Goal: Task Accomplishment & Management: Complete application form

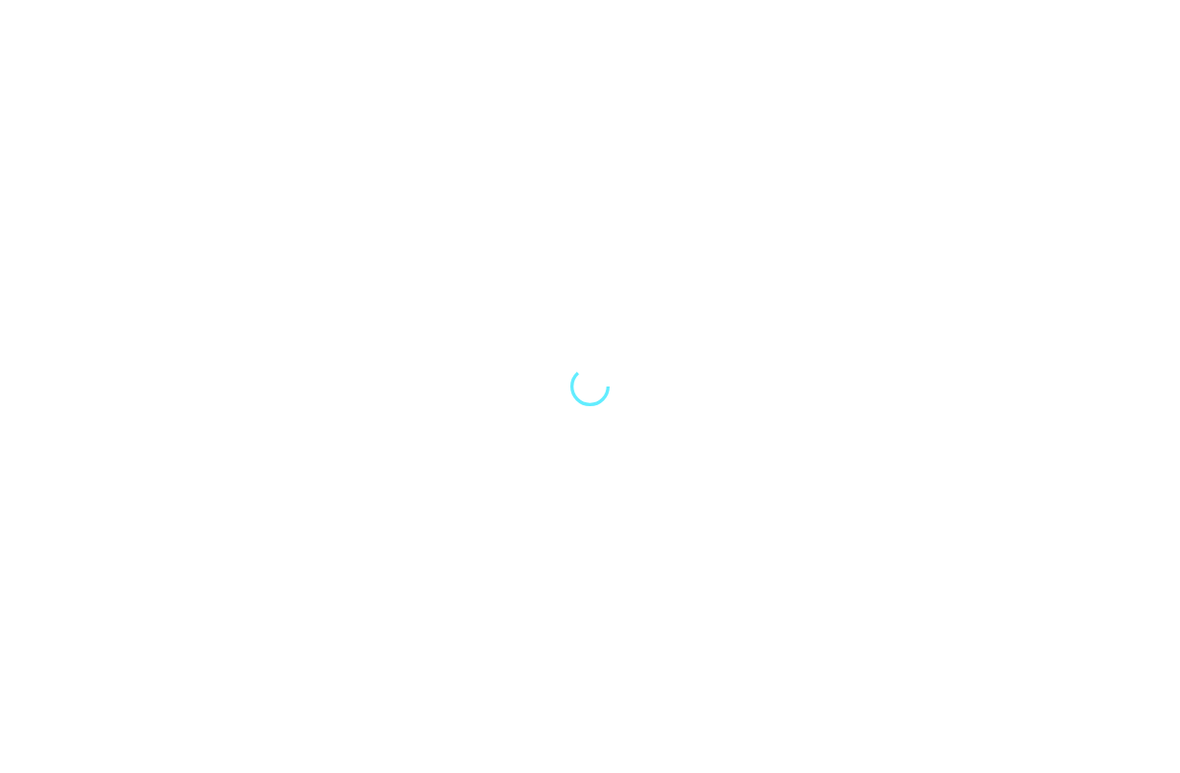
select select "Song"
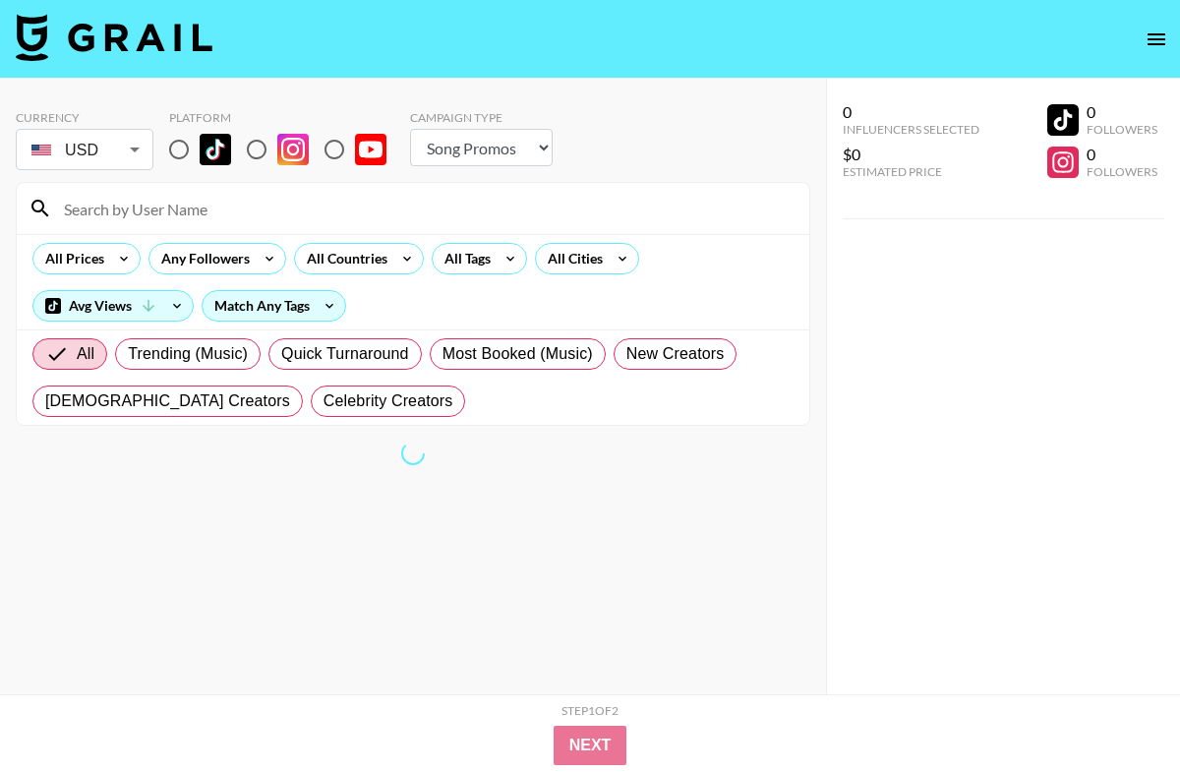
click at [1150, 31] on icon "open drawer" at bounding box center [1157, 40] width 24 height 24
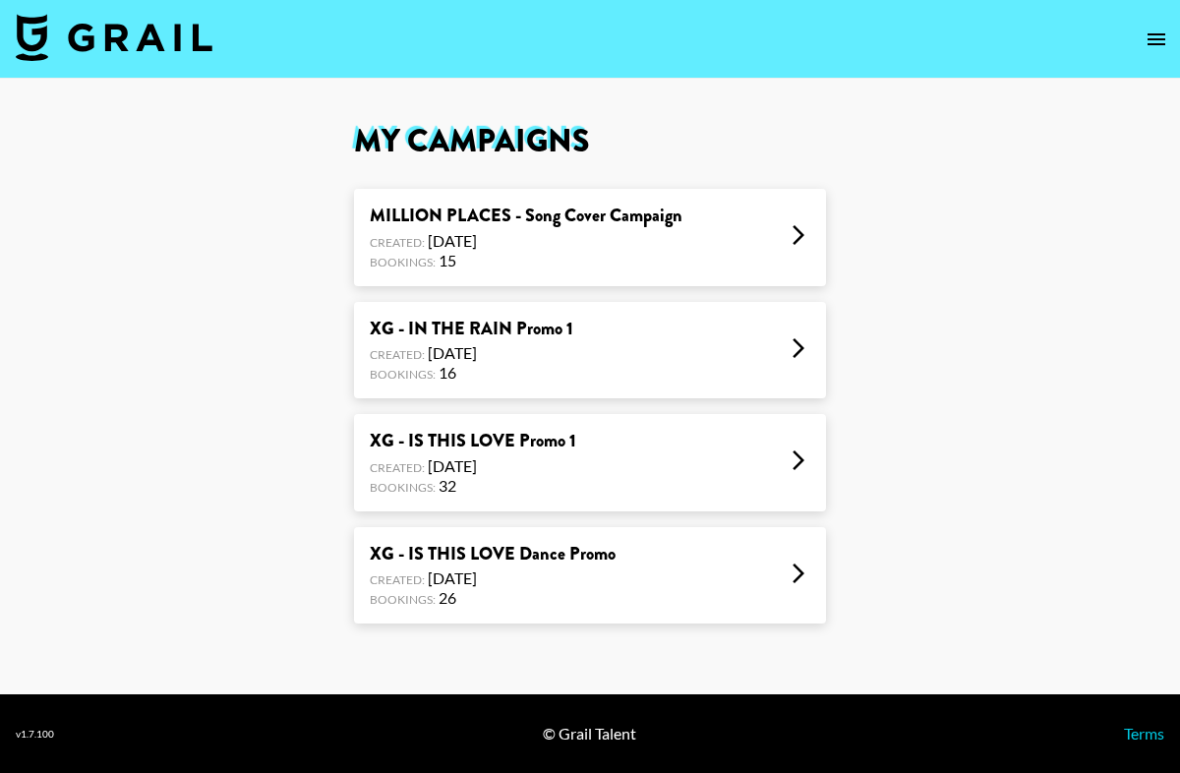
click at [480, 478] on div "Bookings: 32" at bounding box center [473, 486] width 207 height 20
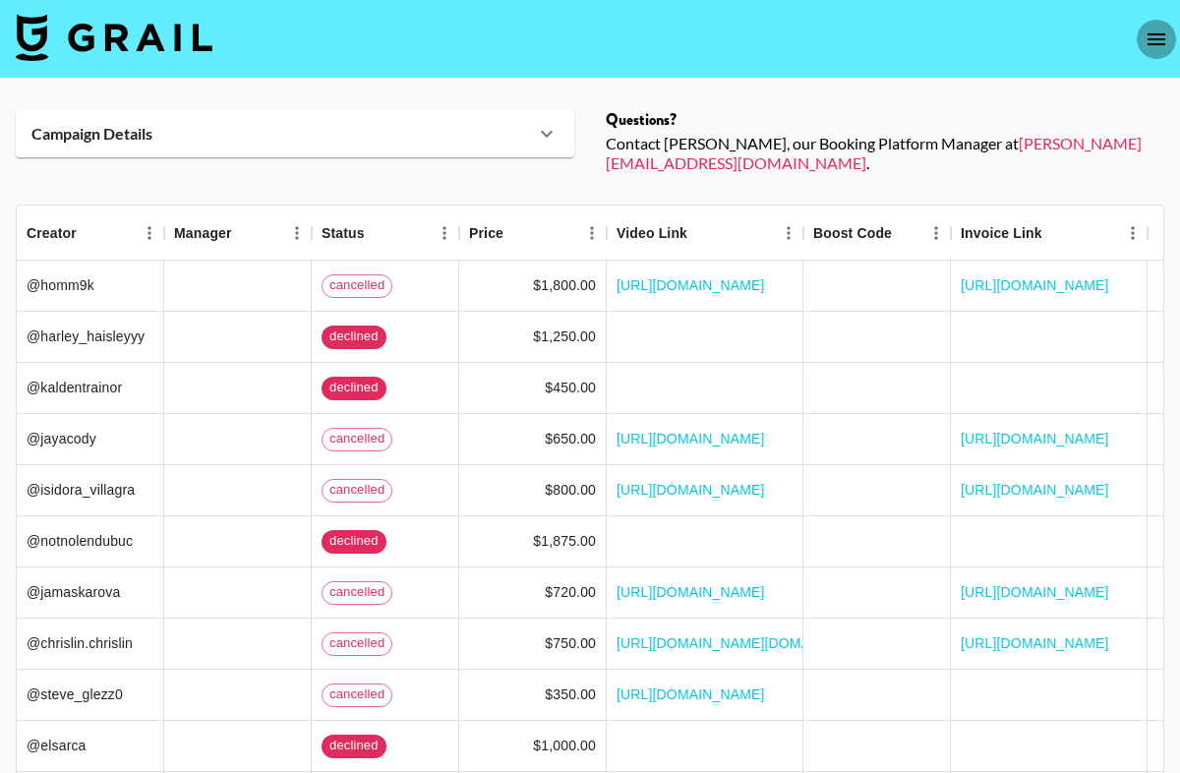
click at [1168, 28] on icon "open drawer" at bounding box center [1157, 40] width 24 height 24
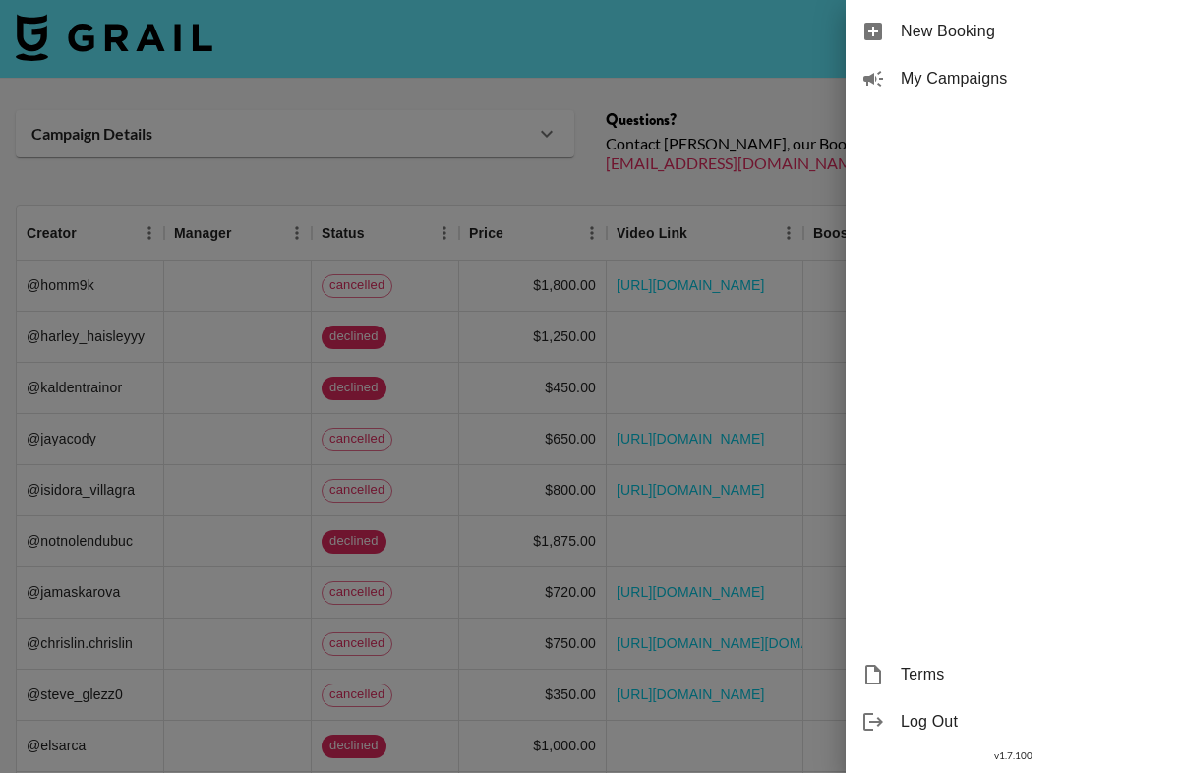
click at [930, 81] on span "My Campaigns" at bounding box center [1033, 79] width 264 height 24
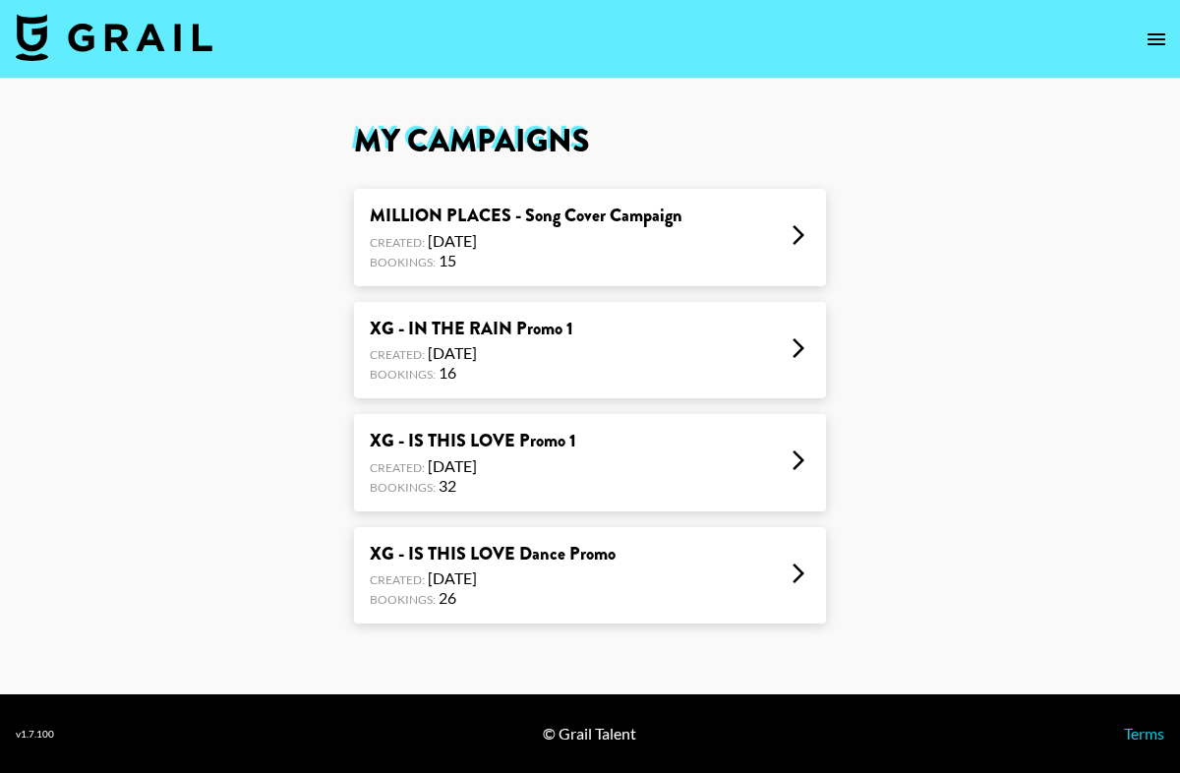
click at [604, 565] on div "XG - IS THIS LOVE Dance Promo" at bounding box center [493, 554] width 246 height 23
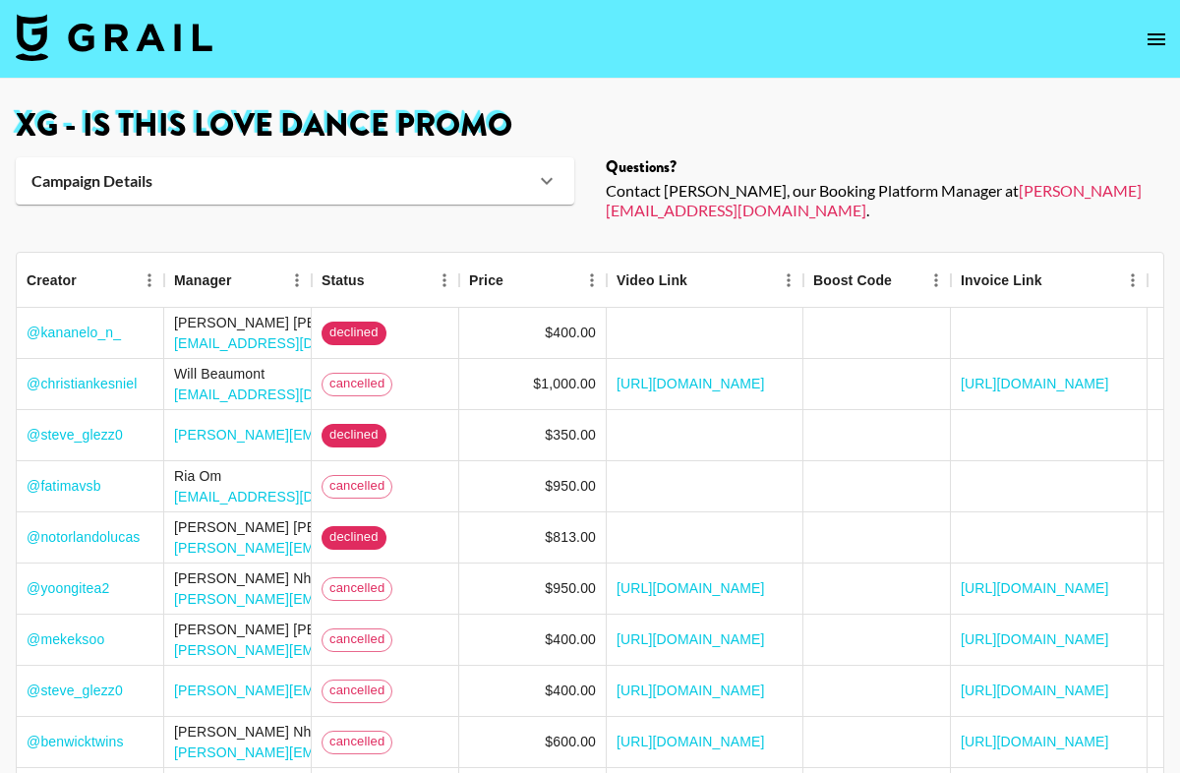
click at [533, 180] on div "Campaign Details" at bounding box center [283, 181] width 504 height 20
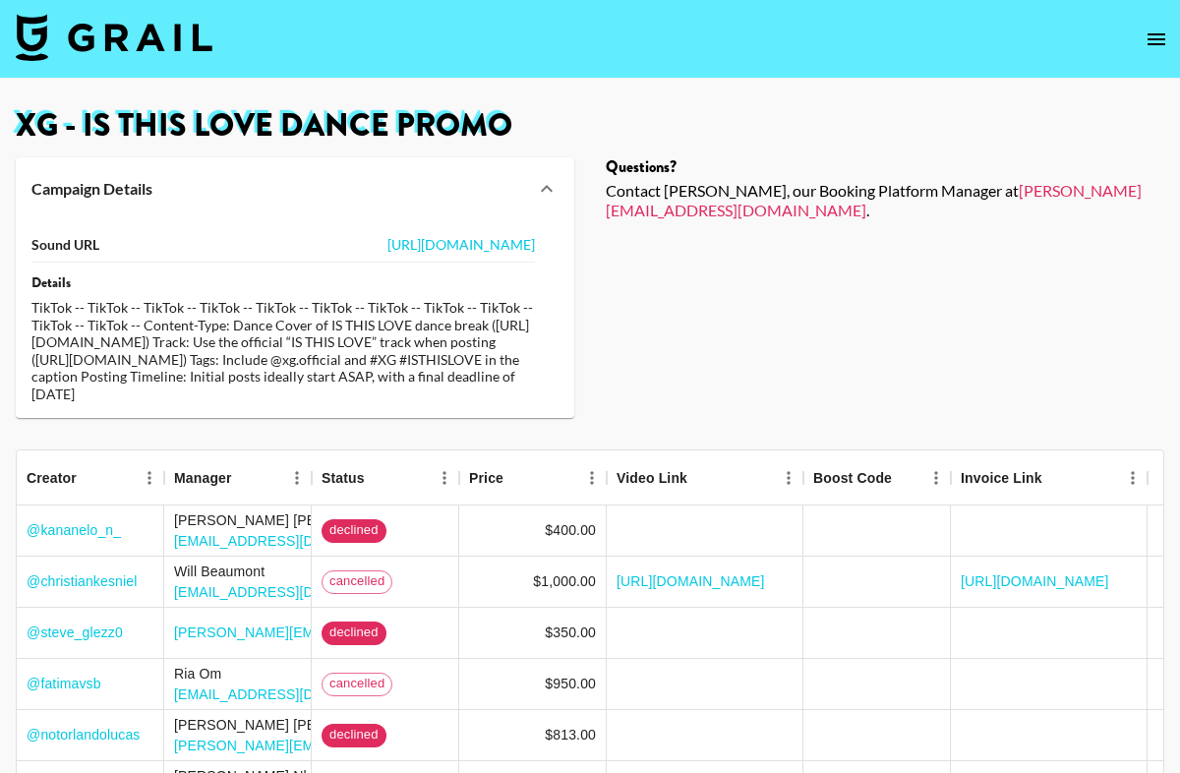
click at [1162, 36] on icon "open drawer" at bounding box center [1157, 40] width 24 height 24
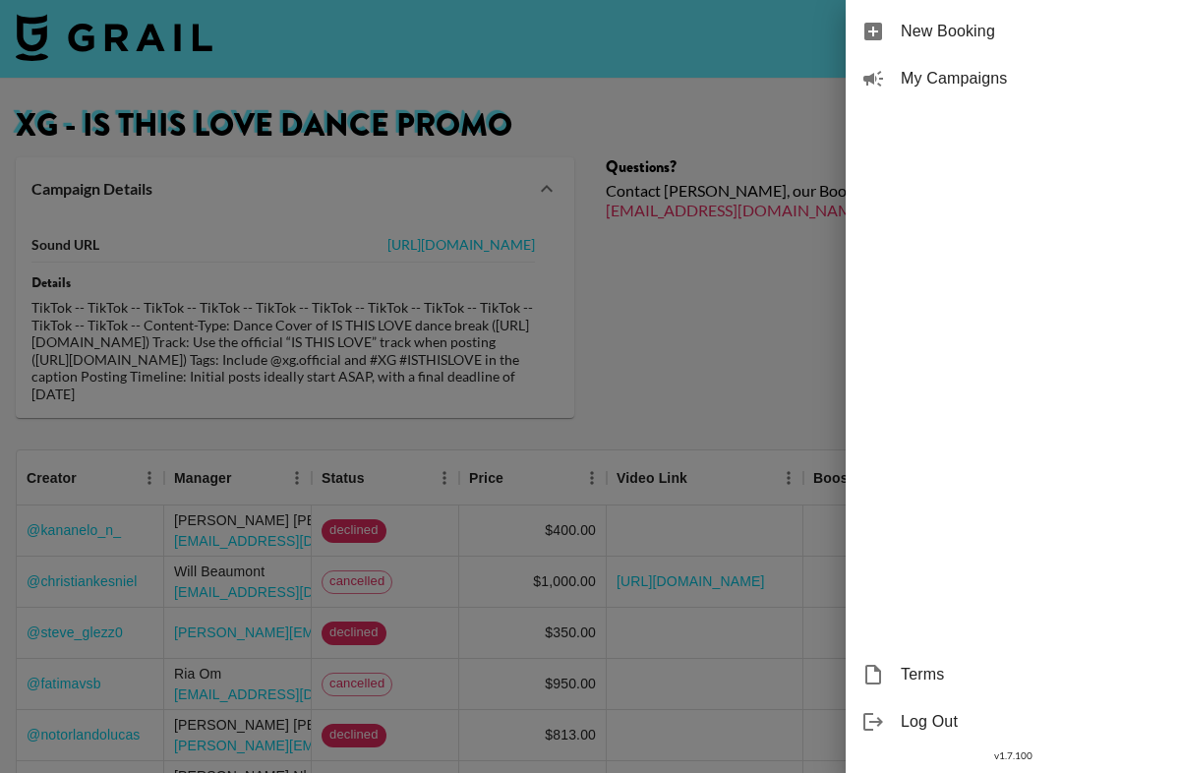
click at [944, 18] on div "New Booking" at bounding box center [1013, 31] width 334 height 47
select select "Song"
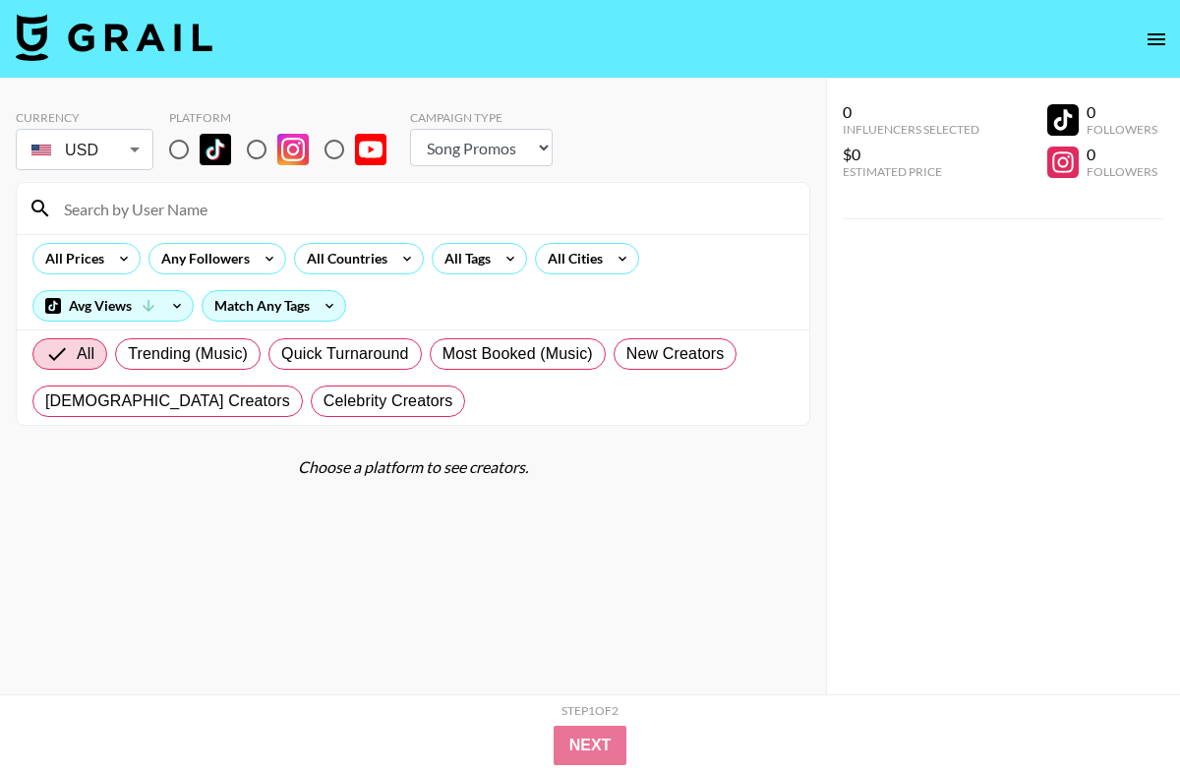
click at [315, 227] on div at bounding box center [413, 208] width 793 height 51
click at [318, 226] on div at bounding box center [413, 208] width 793 height 51
click at [353, 214] on input at bounding box center [425, 208] width 746 height 31
type input "y"
click at [297, 216] on input at bounding box center [425, 208] width 746 height 31
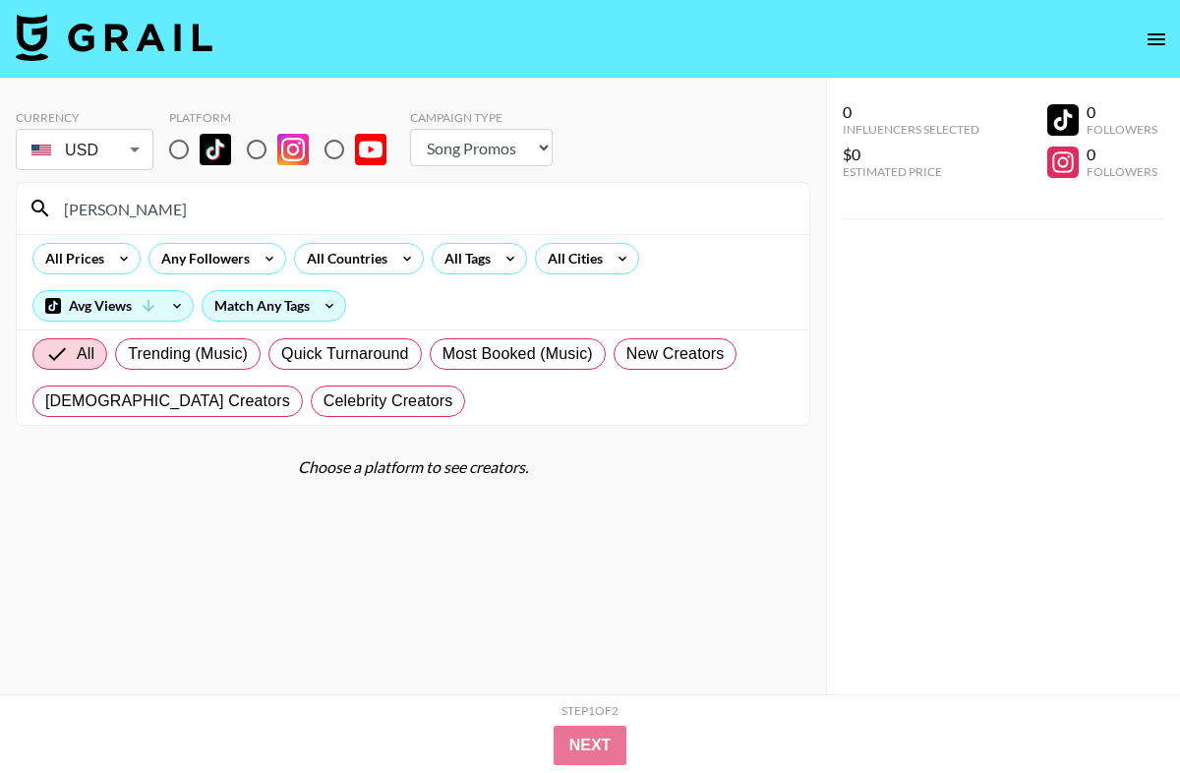
type input "[PERSON_NAME]"
click at [189, 136] on input "radio" at bounding box center [178, 149] width 41 height 41
radio input "true"
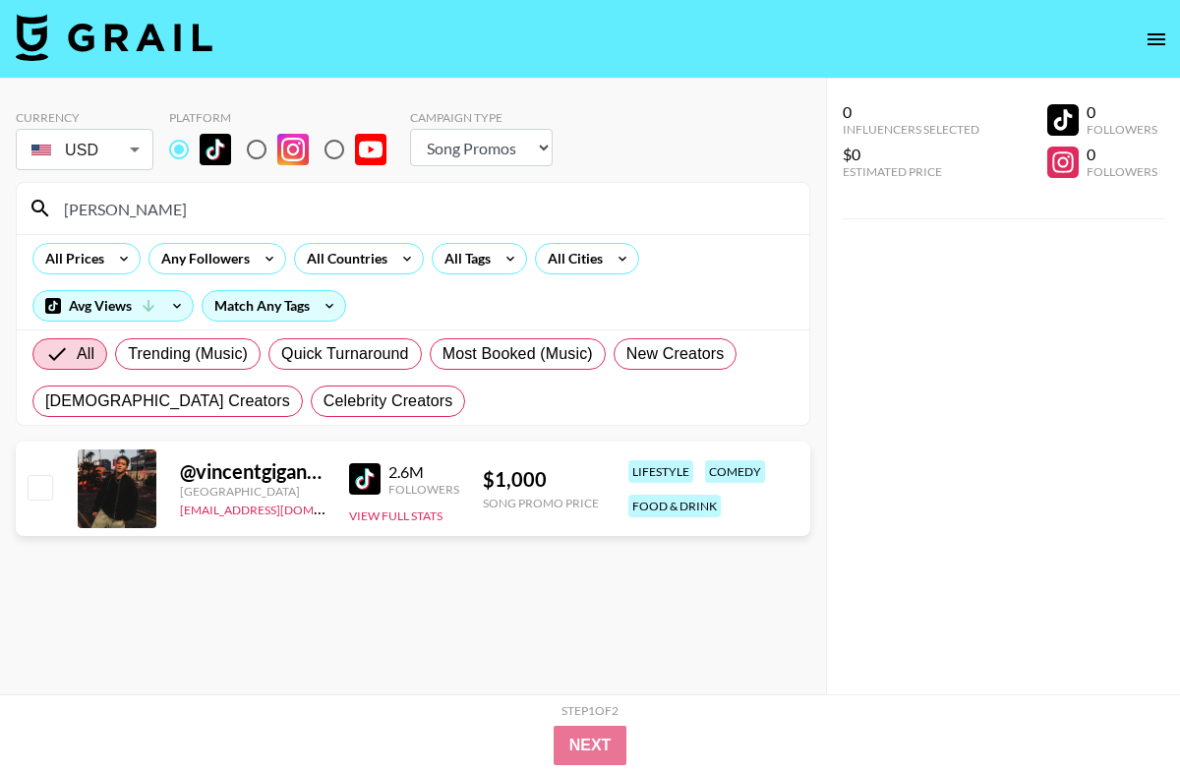
drag, startPoint x: 145, startPoint y: 202, endPoint x: 60, endPoint y: 210, distance: 85.0
click at [60, 210] on input "[PERSON_NAME]" at bounding box center [425, 208] width 746 height 31
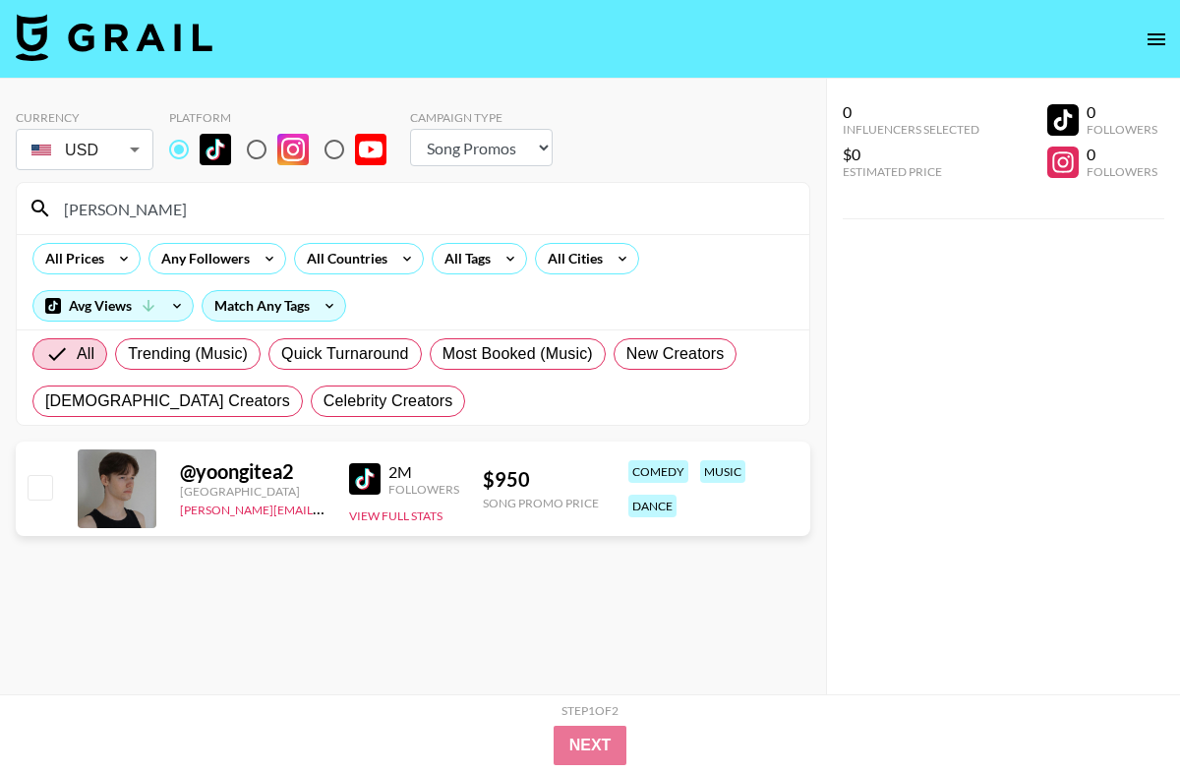
type input "[PERSON_NAME]"
click at [39, 488] on input "checkbox" at bounding box center [40, 487] width 24 height 24
checkbox input "true"
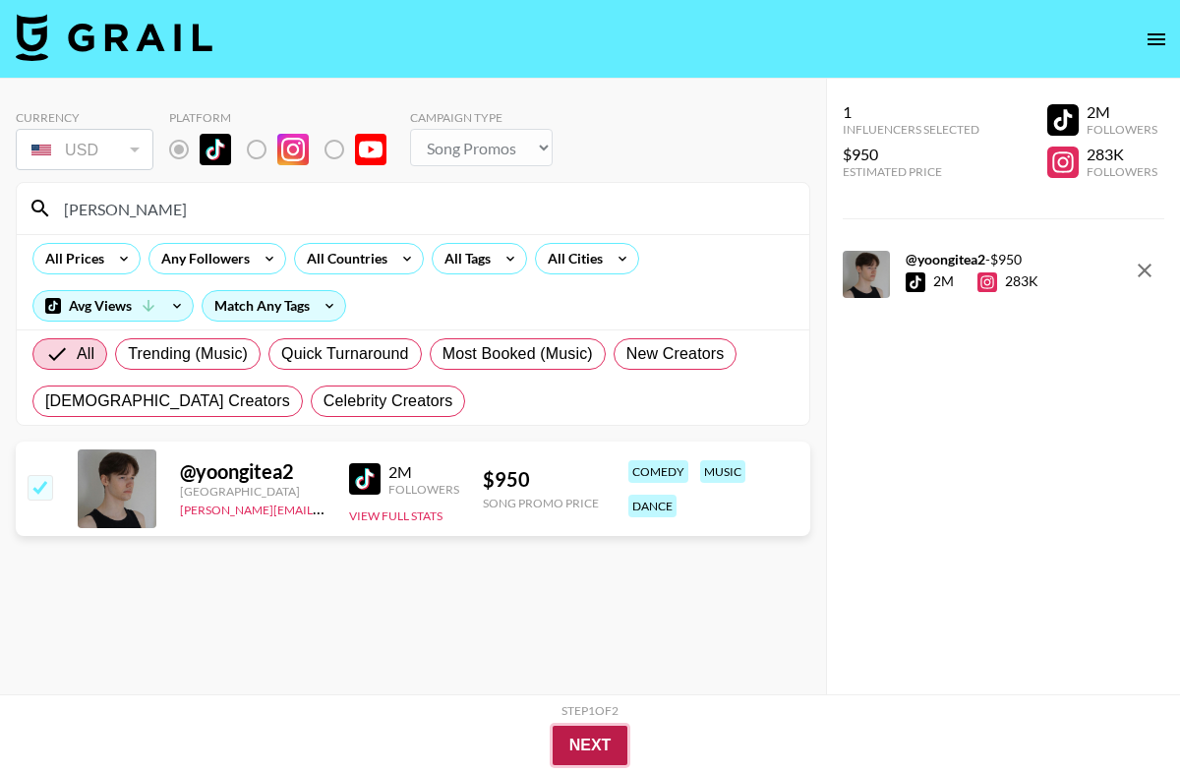
click at [576, 744] on button "Next" at bounding box center [591, 745] width 76 height 39
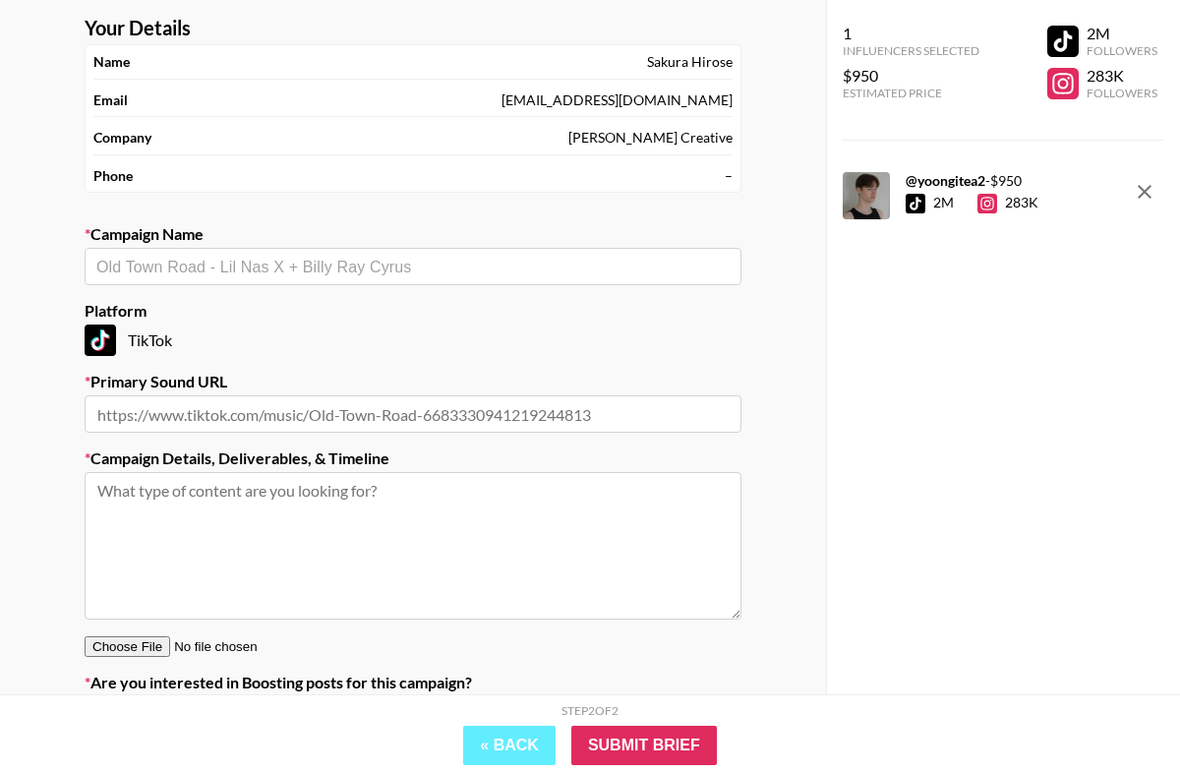
scroll to position [97, 0]
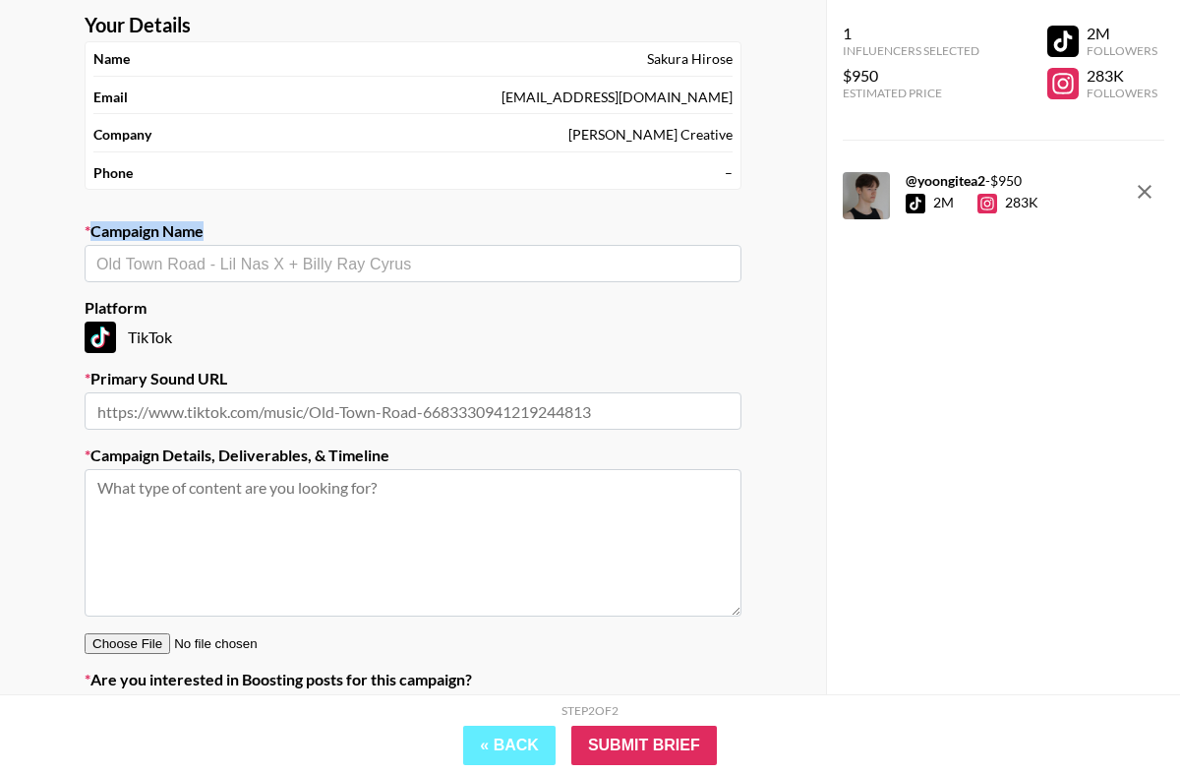
drag, startPoint x: 94, startPoint y: 229, endPoint x: 205, endPoint y: 232, distance: 110.2
click at [205, 232] on label "Campaign Name" at bounding box center [413, 231] width 657 height 20
copy label "Campaign Name"
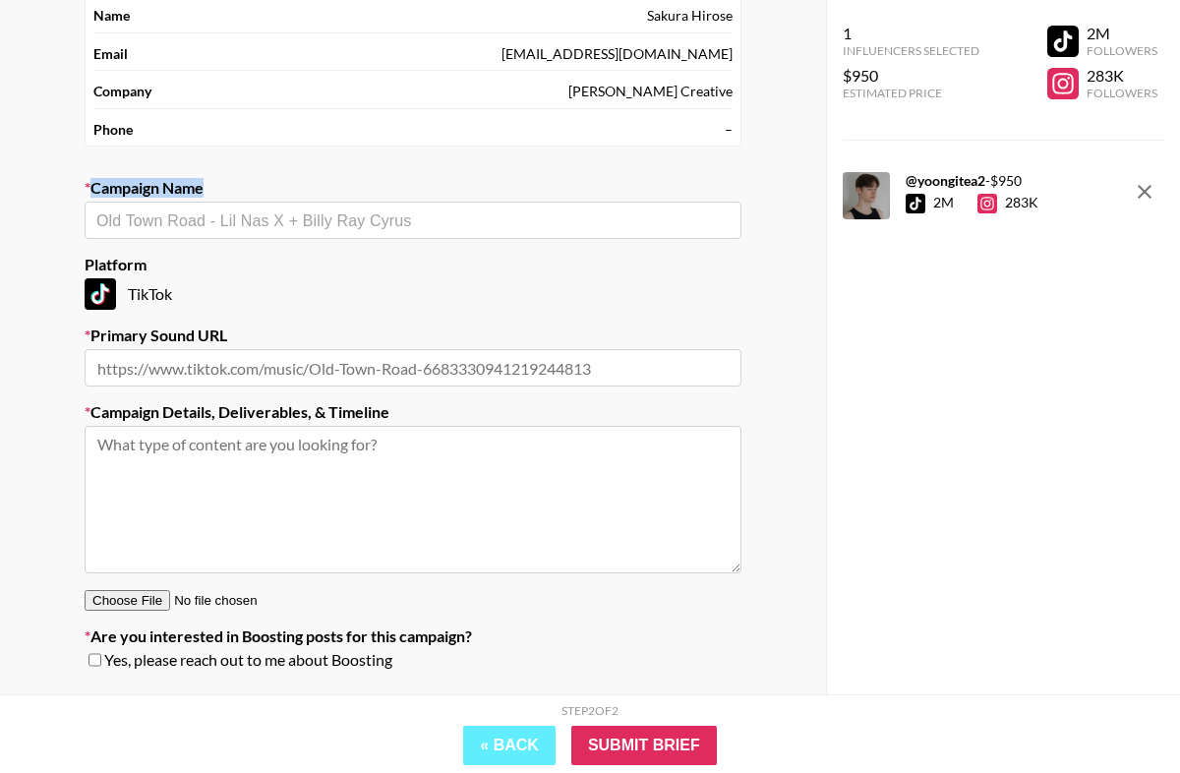
scroll to position [135, 0]
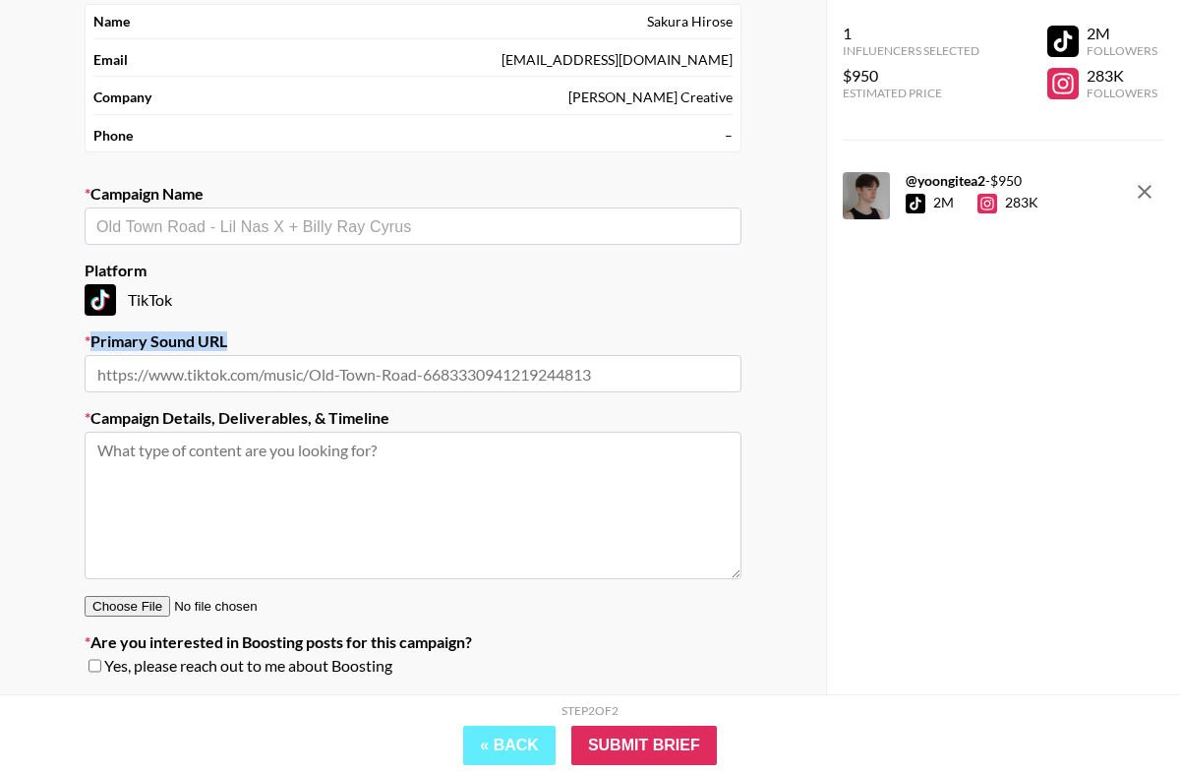
drag, startPoint x: 86, startPoint y: 337, endPoint x: 225, endPoint y: 342, distance: 139.8
click at [226, 341] on label "Primary Sound URL" at bounding box center [413, 342] width 657 height 20
copy label "Primary Sound URL"
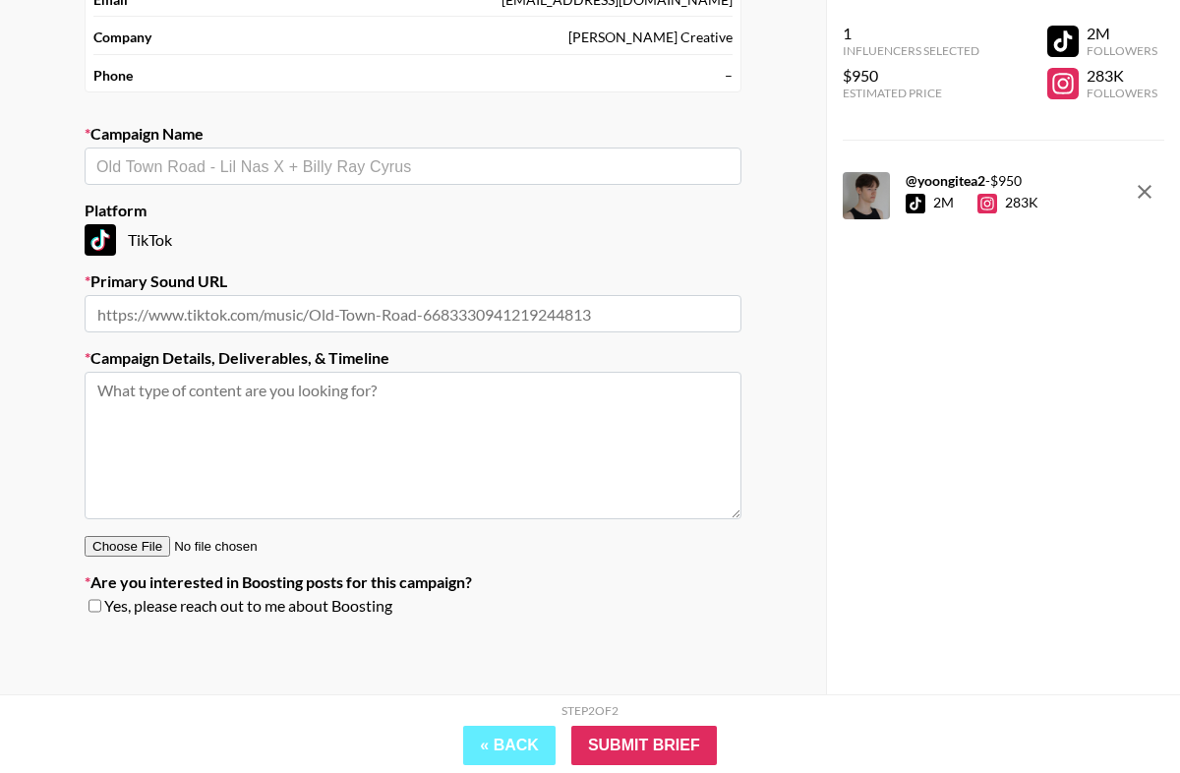
drag, startPoint x: 94, startPoint y: 358, endPoint x: 391, endPoint y: 373, distance: 296.5
click at [404, 374] on div "Campaign Details, Deliverables, & Timeline" at bounding box center [413, 433] width 657 height 171
copy label "Campaign Deta"
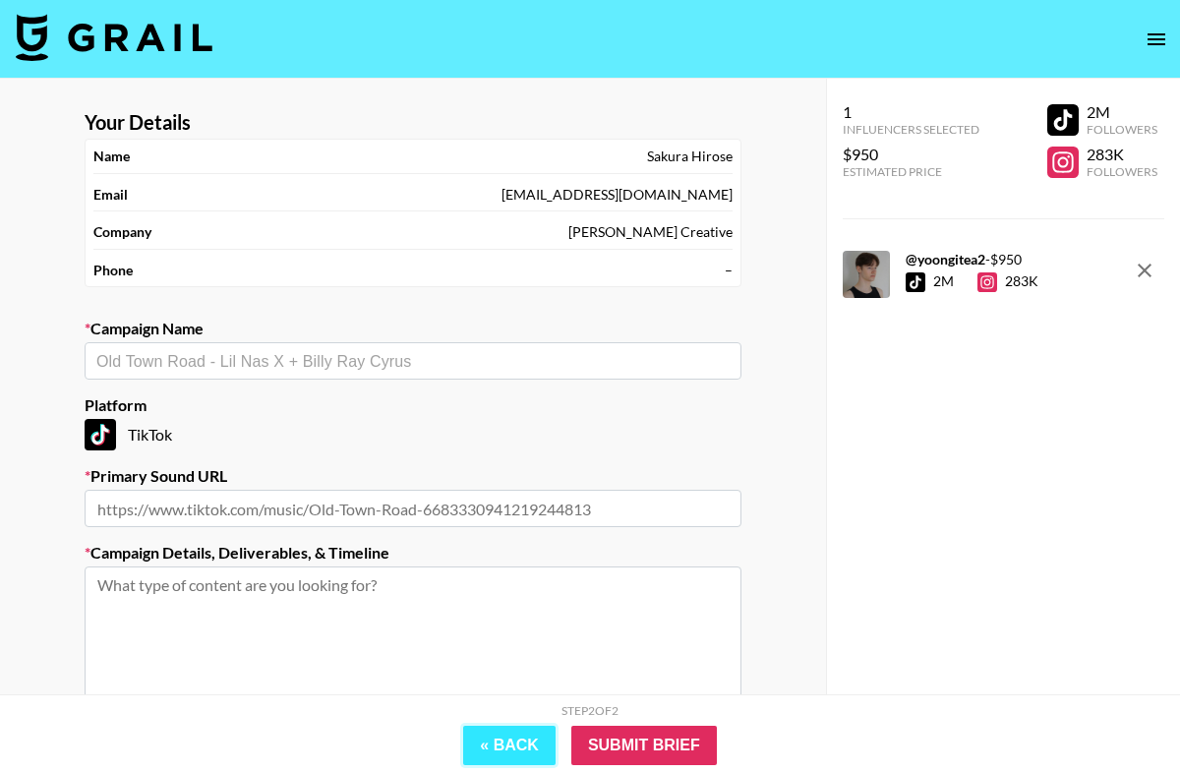
click at [488, 748] on button "« Back" at bounding box center [509, 745] width 92 height 39
select select "Song"
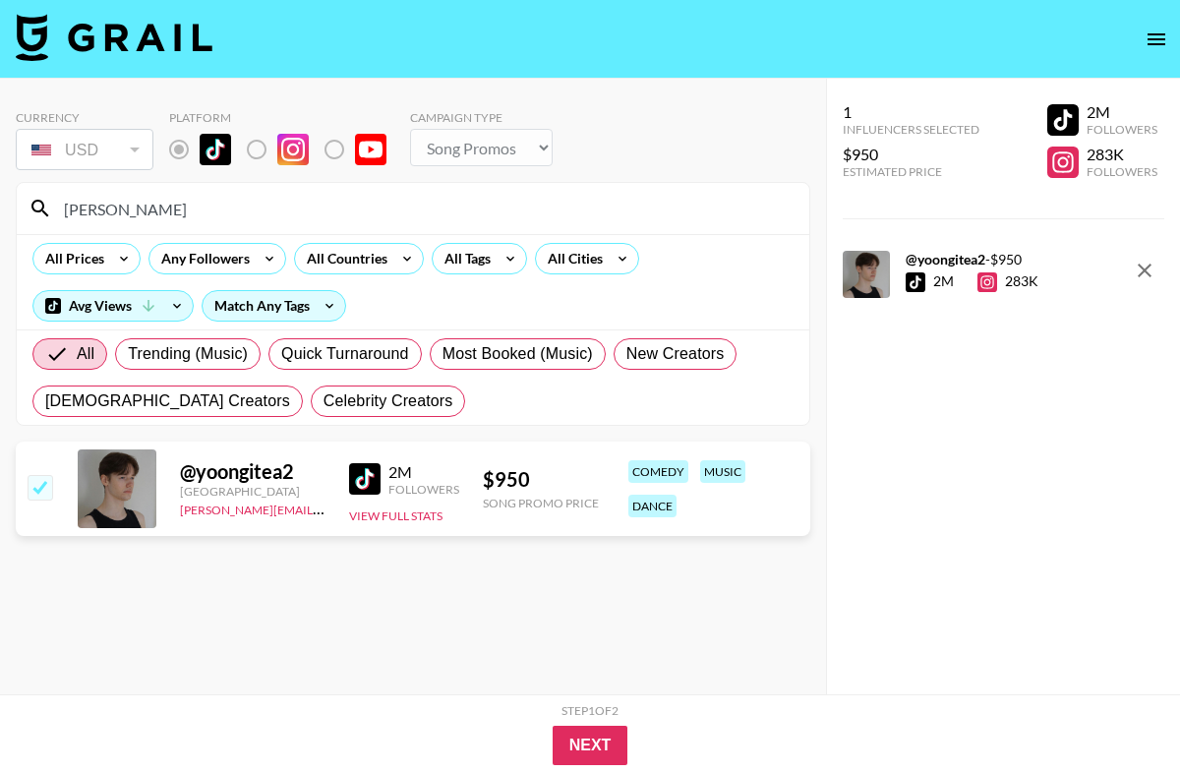
click at [46, 481] on input "checkbox" at bounding box center [40, 487] width 24 height 24
checkbox input "false"
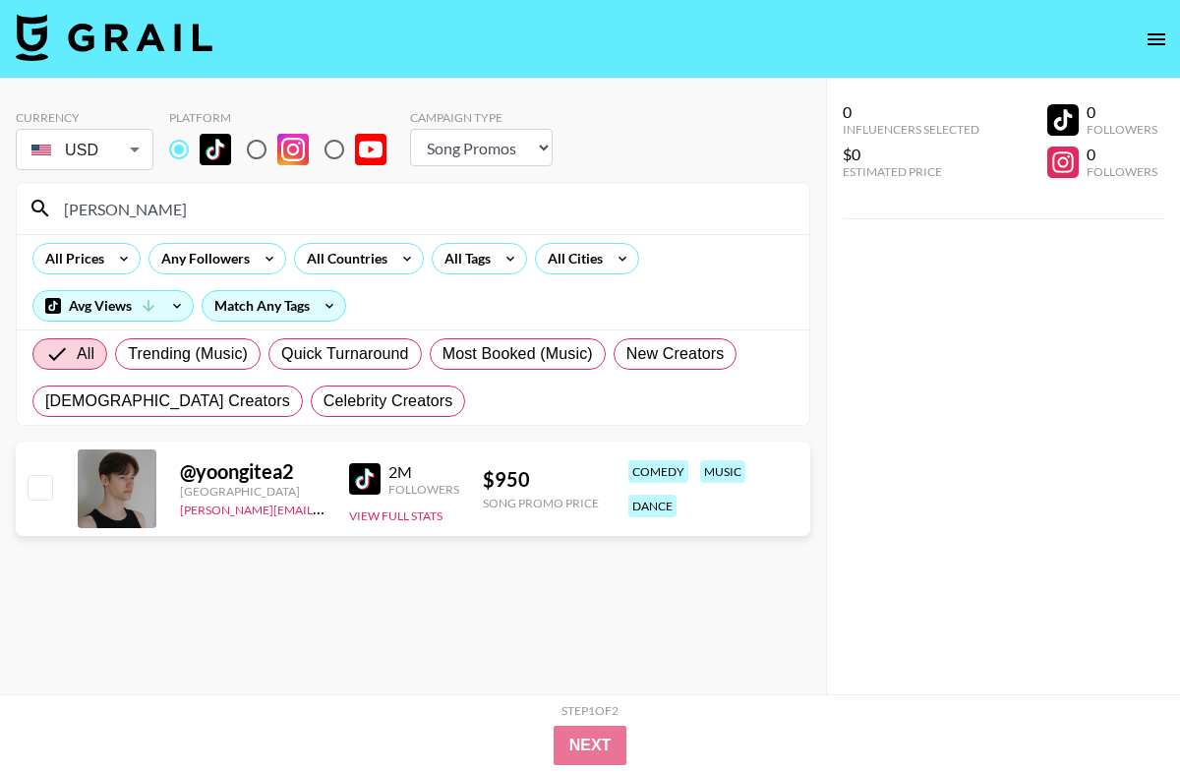
click at [1168, 43] on icon "open drawer" at bounding box center [1157, 40] width 24 height 24
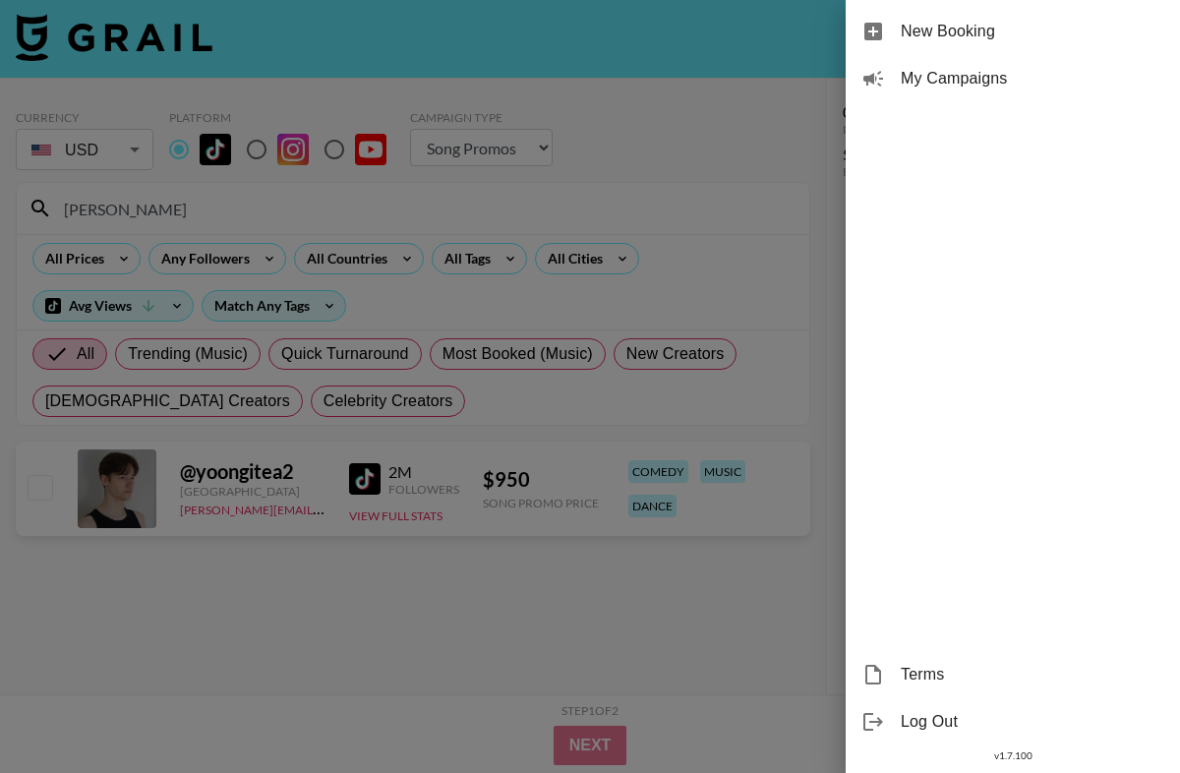
click at [1018, 70] on span "My Campaigns" at bounding box center [1033, 79] width 264 height 24
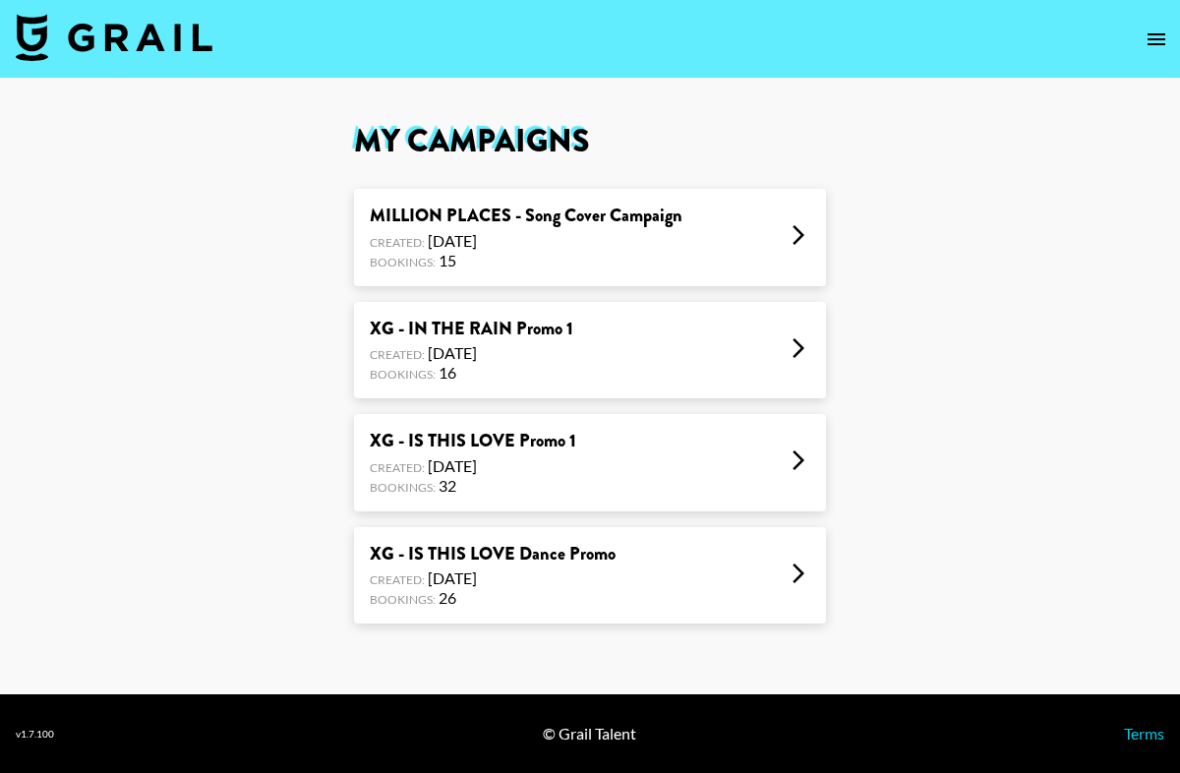
click at [571, 573] on div "Created: [DATE]" at bounding box center [493, 579] width 246 height 20
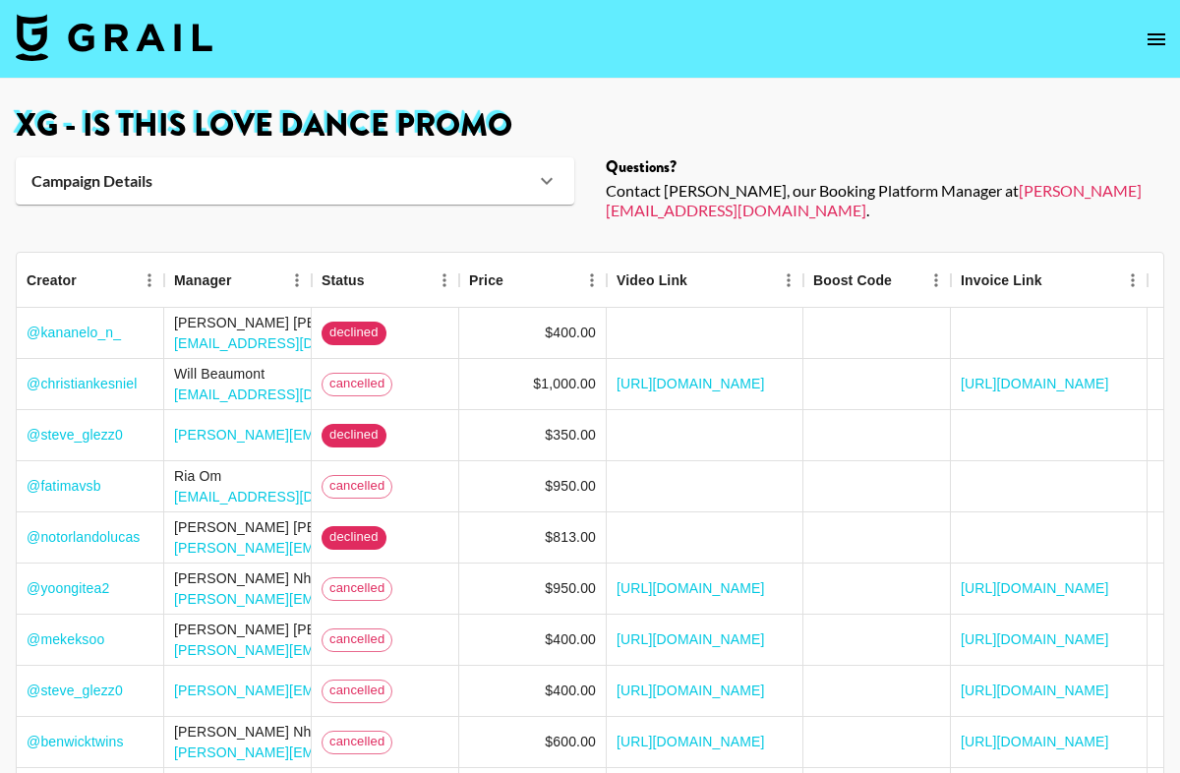
click at [440, 171] on div "Campaign Details" at bounding box center [283, 181] width 504 height 20
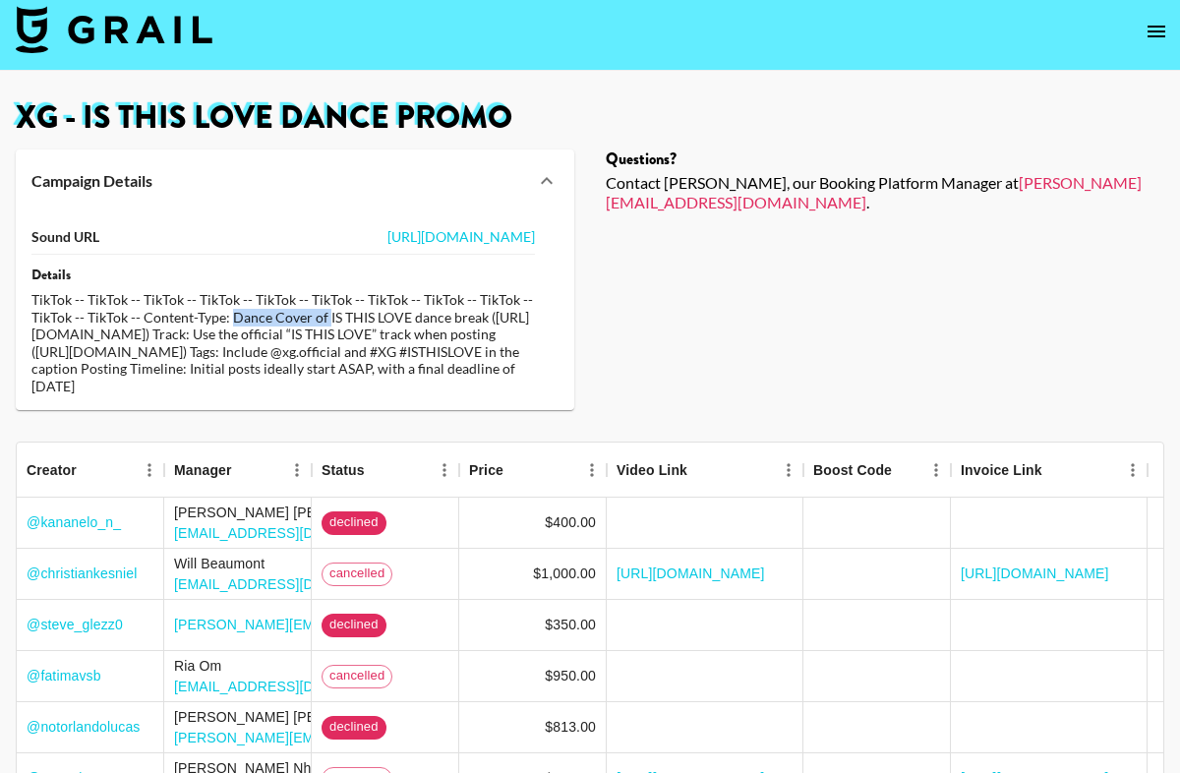
scroll to position [15, 0]
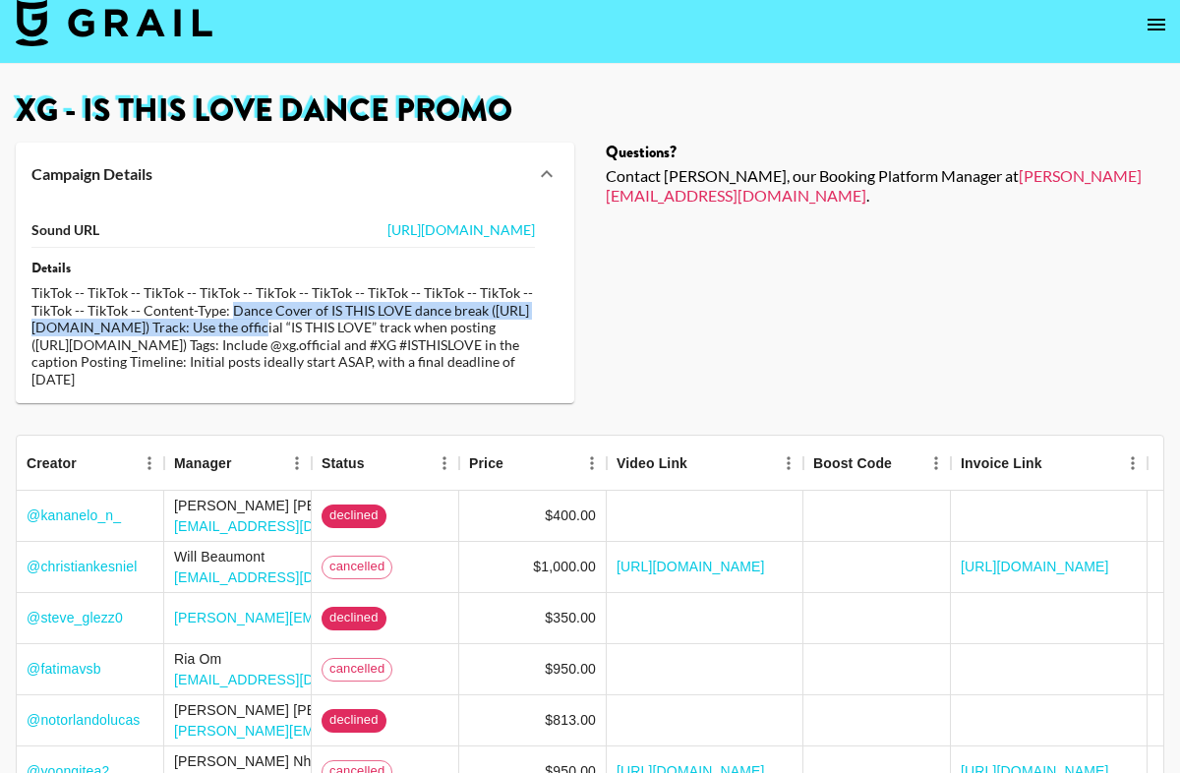
drag, startPoint x: 234, startPoint y: 328, endPoint x: 326, endPoint y: 319, distance: 91.9
click at [326, 319] on div "TikTok -- TikTok -- TikTok -- TikTok -- TikTok -- TikTok -- TikTok -- TikTok --…" at bounding box center [283, 335] width 504 height 103
copy div "Dance Cover of IS THIS LOVE dance break ([URL][DOMAIN_NAME]"
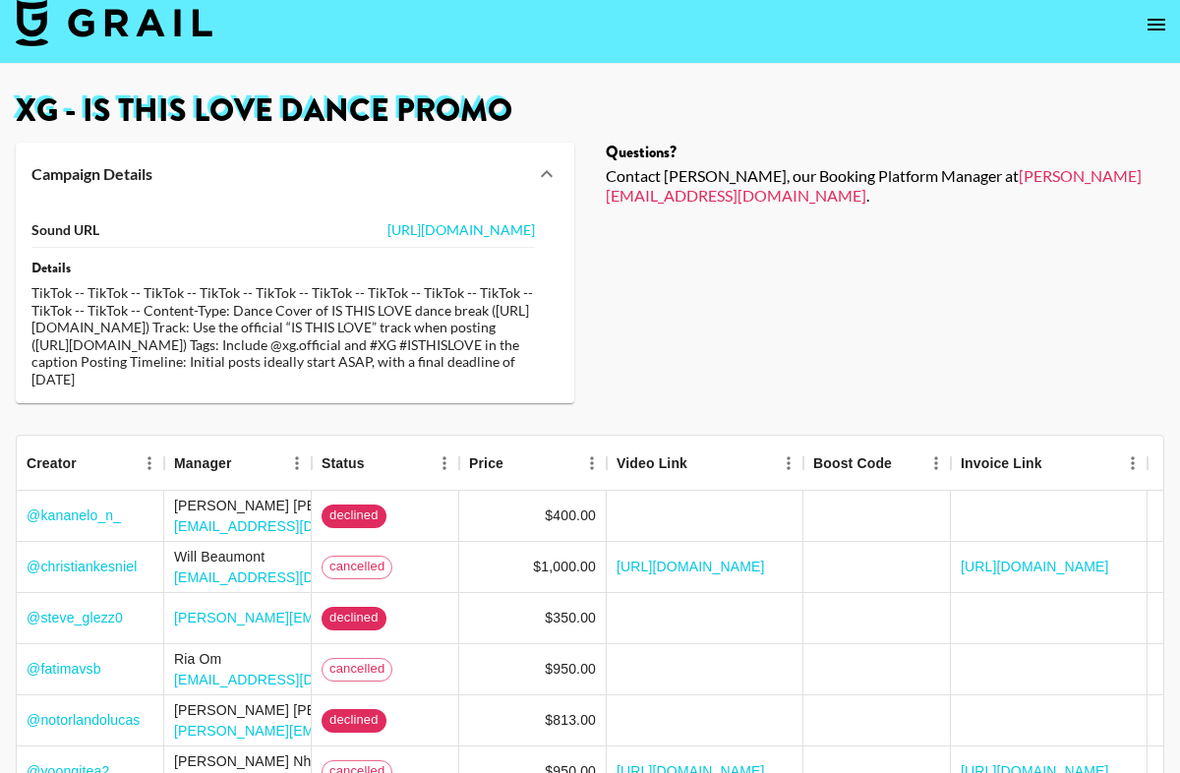
click at [228, 313] on div "TikTok -- TikTok -- TikTok -- TikTok -- TikTok -- TikTok -- TikTok -- TikTok --…" at bounding box center [283, 335] width 504 height 103
drag, startPoint x: 232, startPoint y: 311, endPoint x: 323, endPoint y: 305, distance: 90.7
click at [323, 305] on div "TikTok -- TikTok -- TikTok -- TikTok -- TikTok -- TikTok -- TikTok -- TikTok --…" at bounding box center [283, 335] width 504 height 103
copy div "Dance Cover of"
drag, startPoint x: 473, startPoint y: 363, endPoint x: 496, endPoint y: 362, distance: 22.6
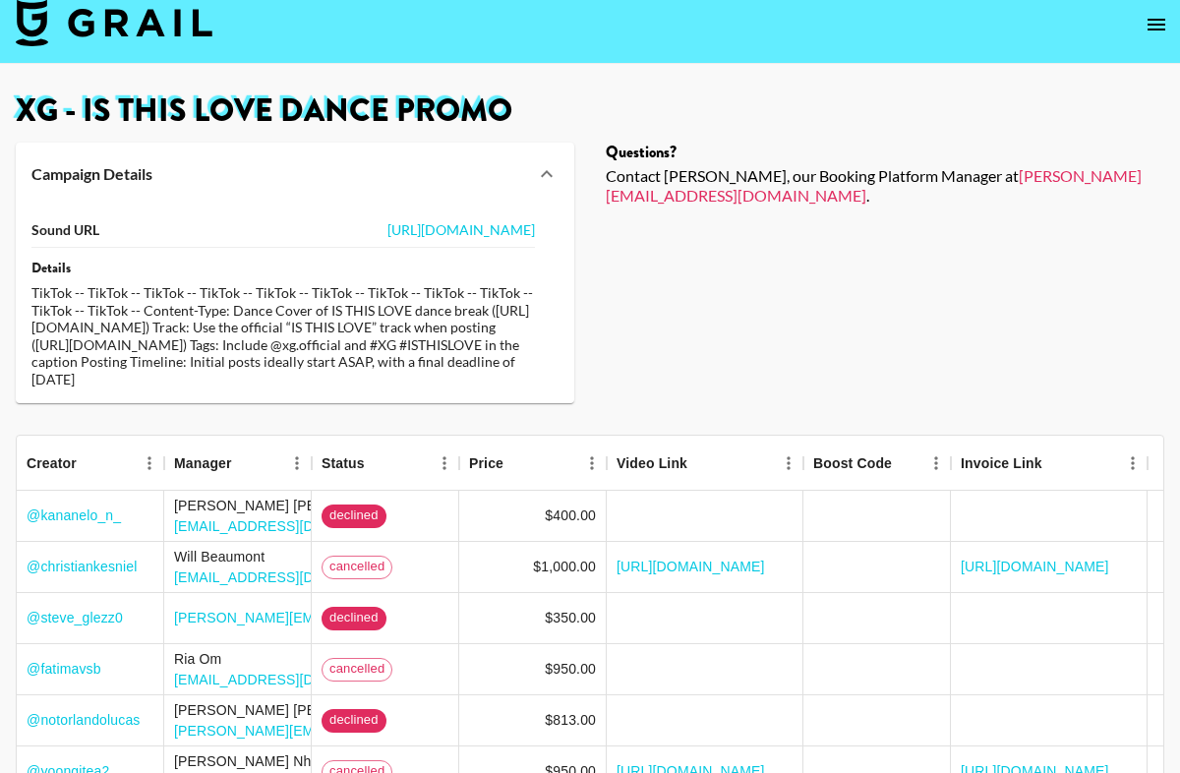
click at [496, 362] on div "TikTok -- TikTok -- TikTok -- TikTok -- TikTok -- TikTok -- TikTok -- TikTok --…" at bounding box center [283, 335] width 504 height 103
drag, startPoint x: 468, startPoint y: 362, endPoint x: 507, endPoint y: 362, distance: 38.4
click at [507, 362] on div "TikTok -- TikTok -- TikTok -- TikTok -- TikTok -- TikTok -- TikTok -- TikTok --…" at bounding box center [283, 335] width 504 height 103
copy div "Tags:"
drag, startPoint x: 32, startPoint y: 379, endPoint x: 477, endPoint y: 374, distance: 444.7
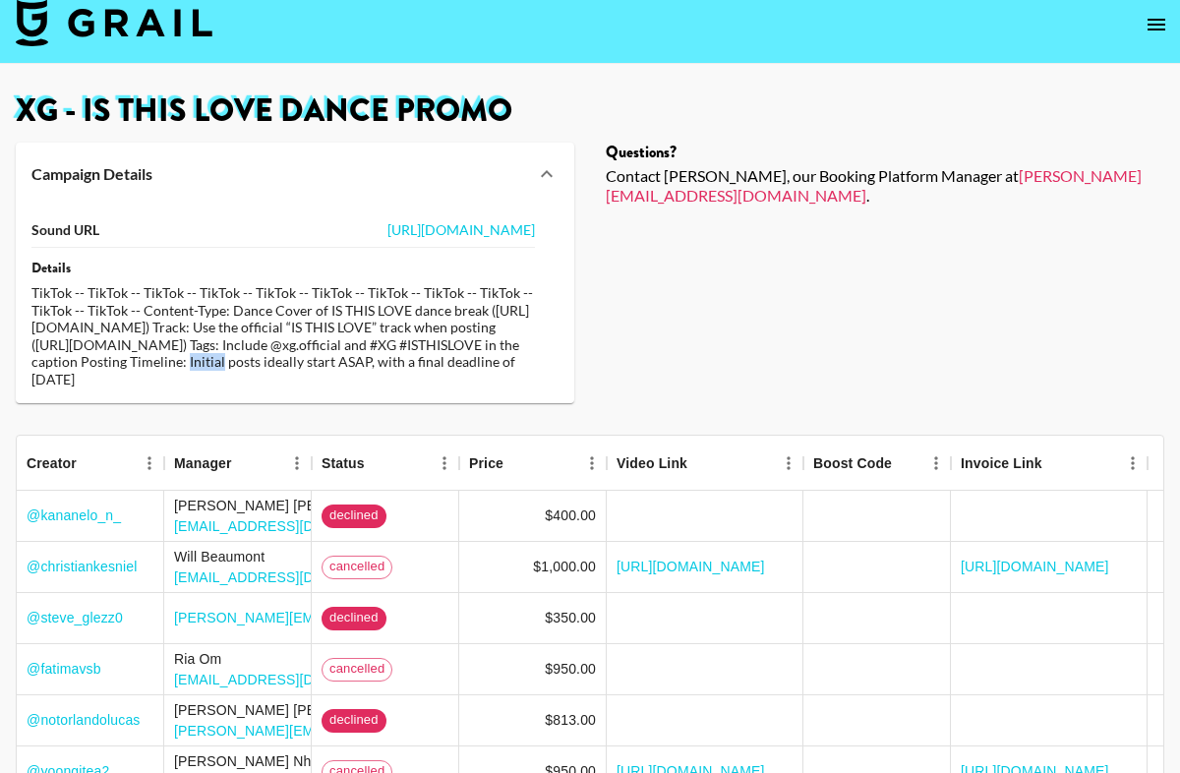
click at [477, 374] on div "TikTok -- TikTok -- TikTok -- TikTok -- TikTok -- TikTok -- TikTok -- TikTok --…" at bounding box center [283, 335] width 504 height 103
copy div "Include @xg.official and #XG #ISTHISLOVE in the caption Posting Timeline:"
click at [1161, 20] on icon "open drawer" at bounding box center [1157, 25] width 18 height 12
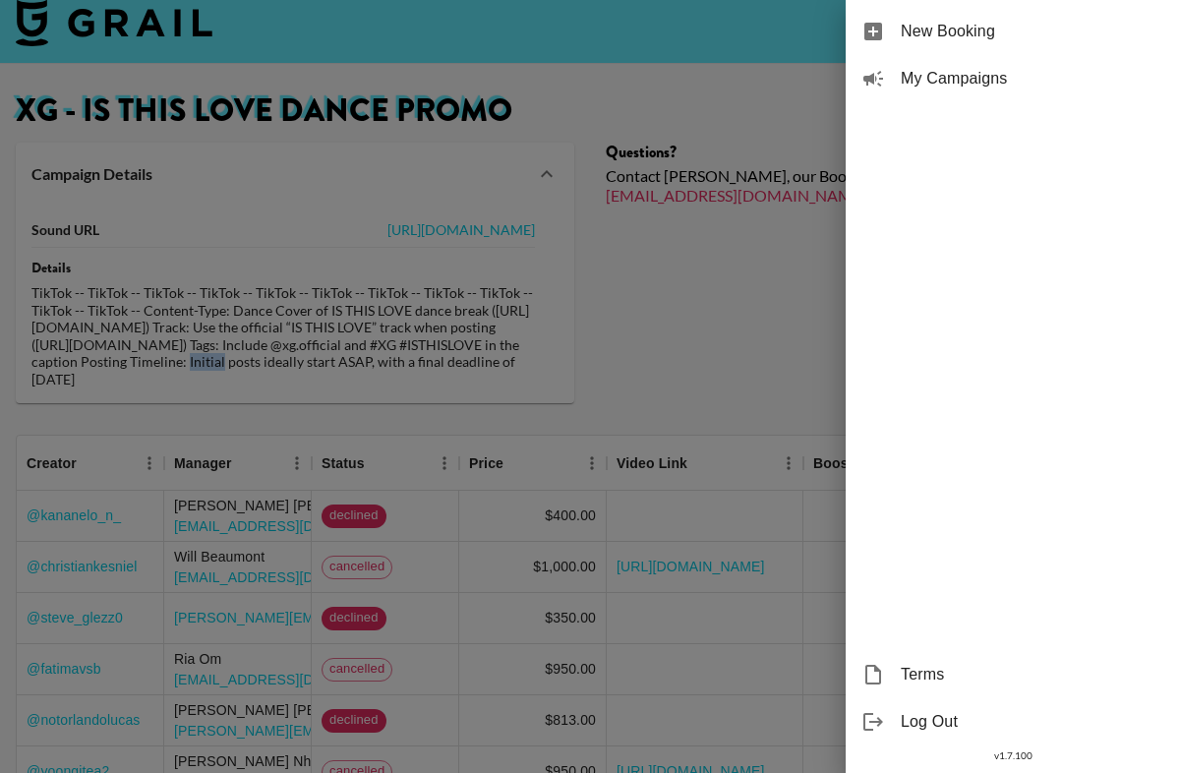
click at [1024, 89] on span "My Campaigns" at bounding box center [1033, 79] width 264 height 24
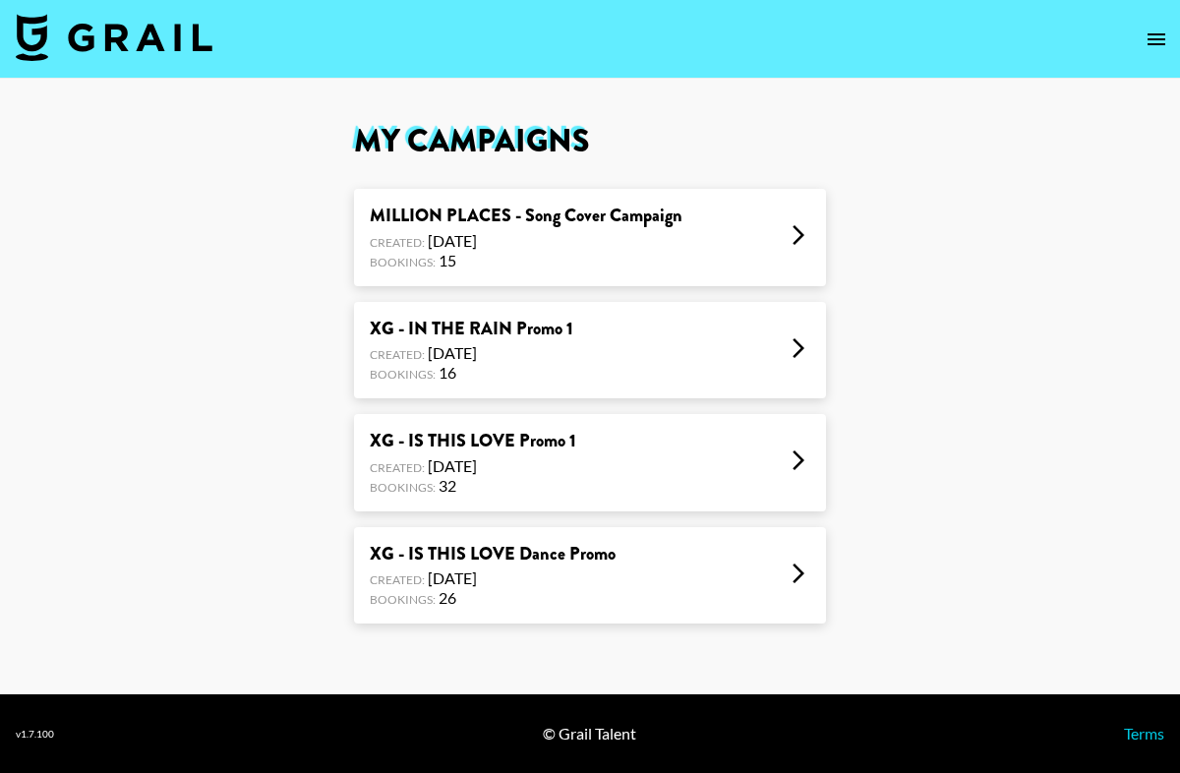
click at [569, 363] on div "Bookings: 16" at bounding box center [472, 373] width 204 height 20
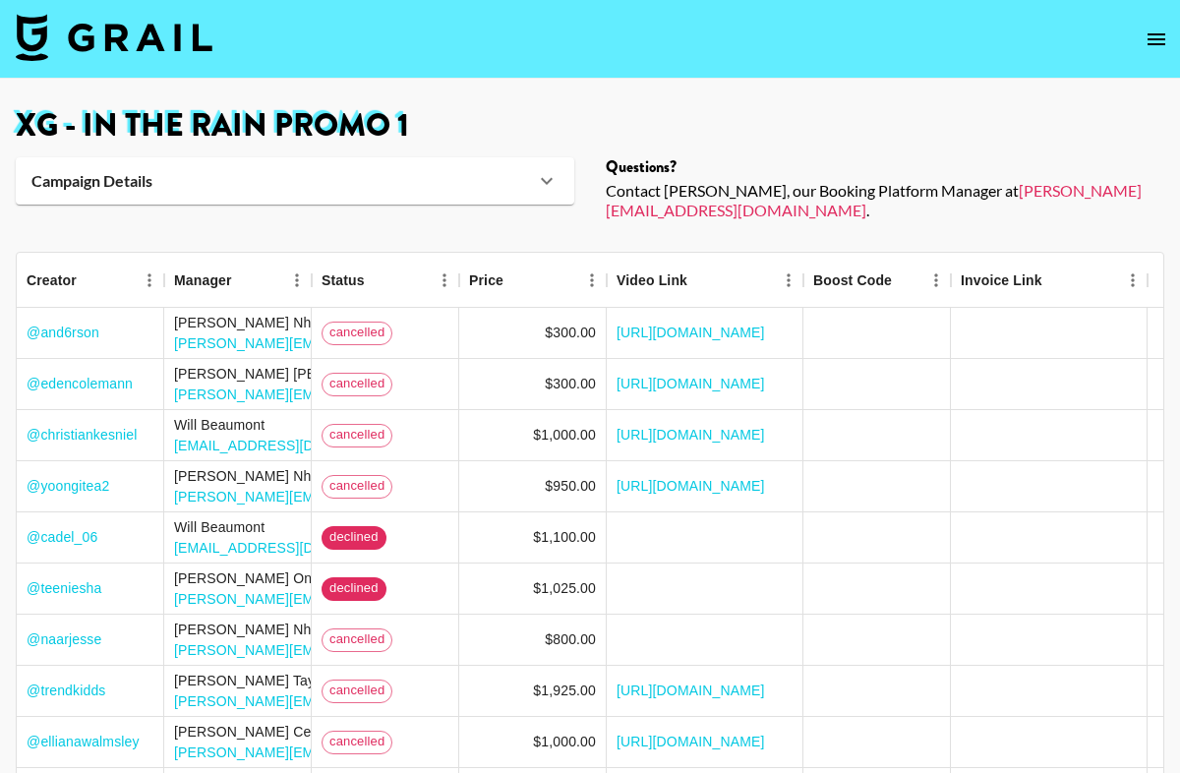
click at [557, 176] on icon at bounding box center [547, 181] width 24 height 24
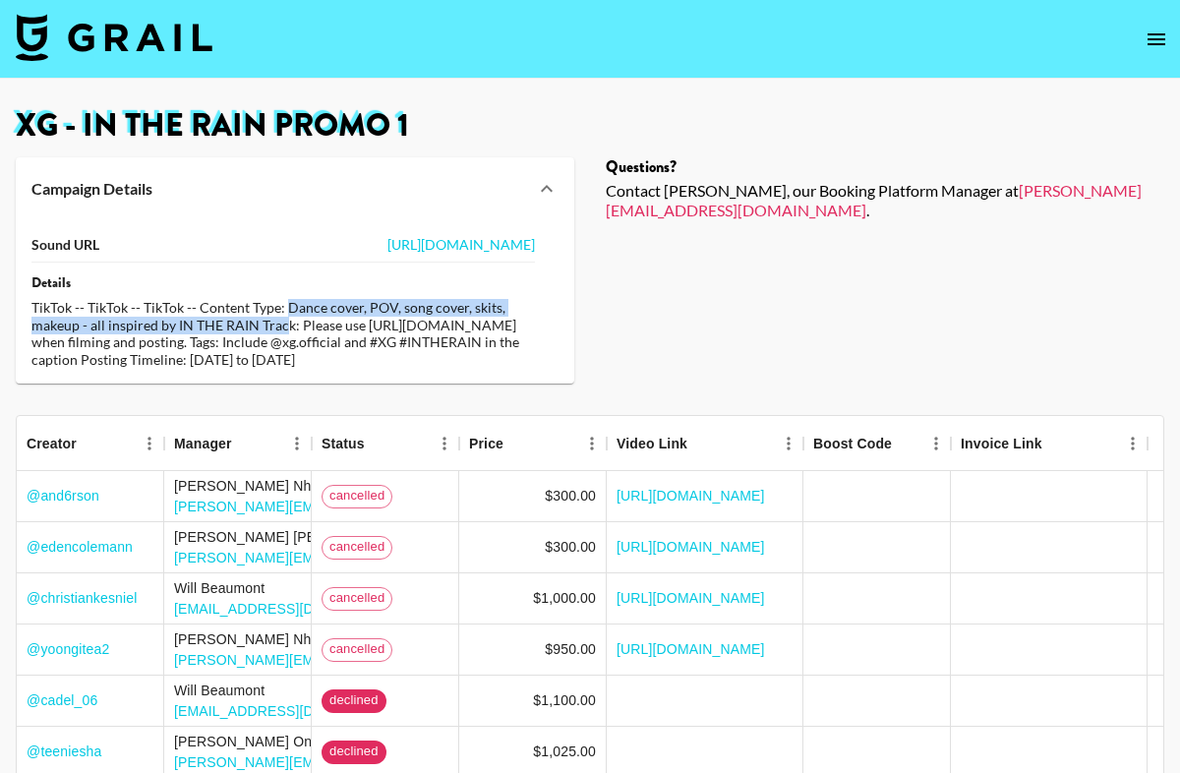
drag, startPoint x: 284, startPoint y: 313, endPoint x: 284, endPoint y: 326, distance: 12.8
click at [284, 326] on div "TikTok -- TikTok -- TikTok -- Content Type: Dance cover, POV, song cover, skits…" at bounding box center [283, 333] width 504 height 69
click at [160, 330] on div "TikTok -- TikTok -- TikTok -- Content Type: Dance cover, POV, song cover, skits…" at bounding box center [283, 333] width 504 height 69
